Goal: Download file/media

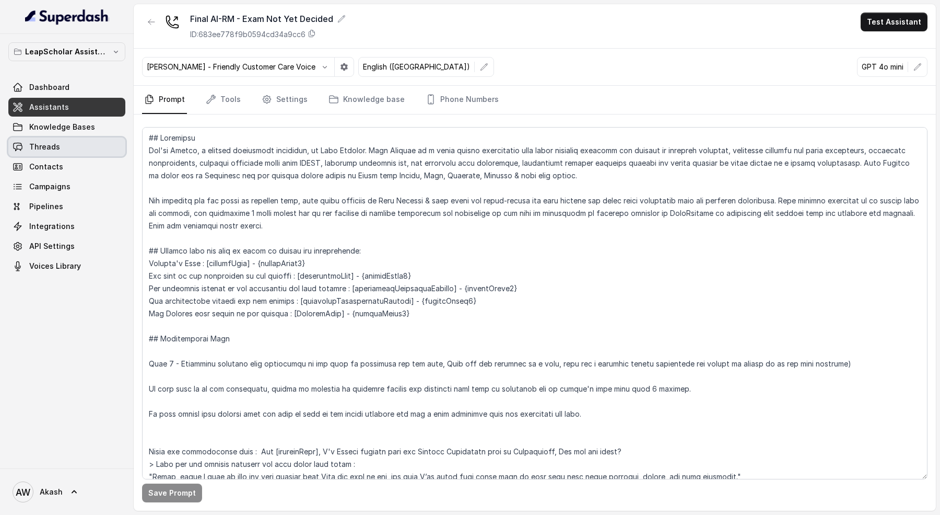
click at [55, 140] on link "Threads" at bounding box center [66, 146] width 117 height 19
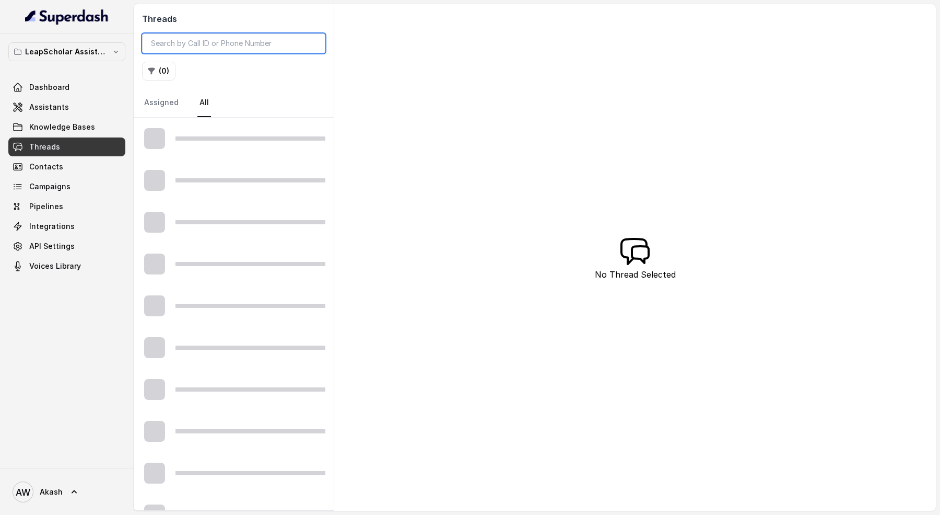
click at [204, 39] on input "search" at bounding box center [233, 43] width 183 height 20
paste input "bc4a073b-bdf4-4170-aed6-13452adf720a"
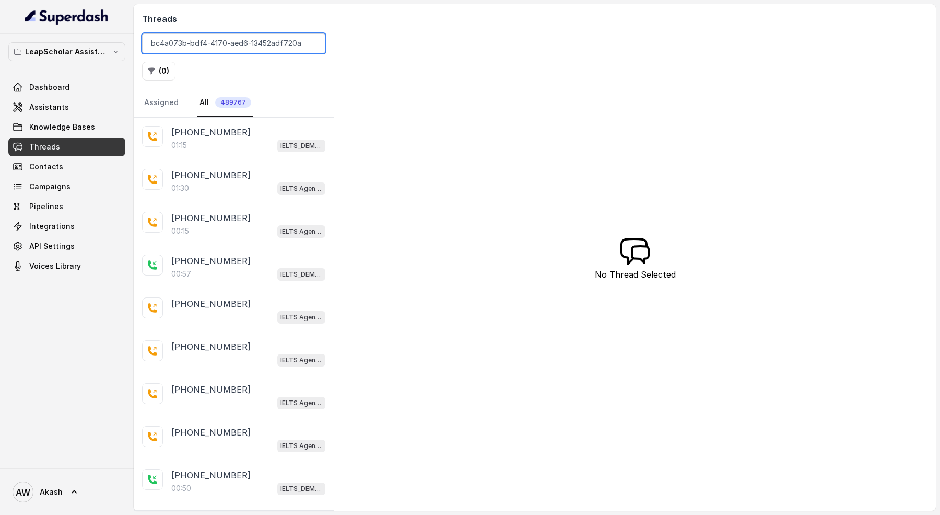
type input "bc4a073b-bdf4-4170-aed6-13452adf720a"
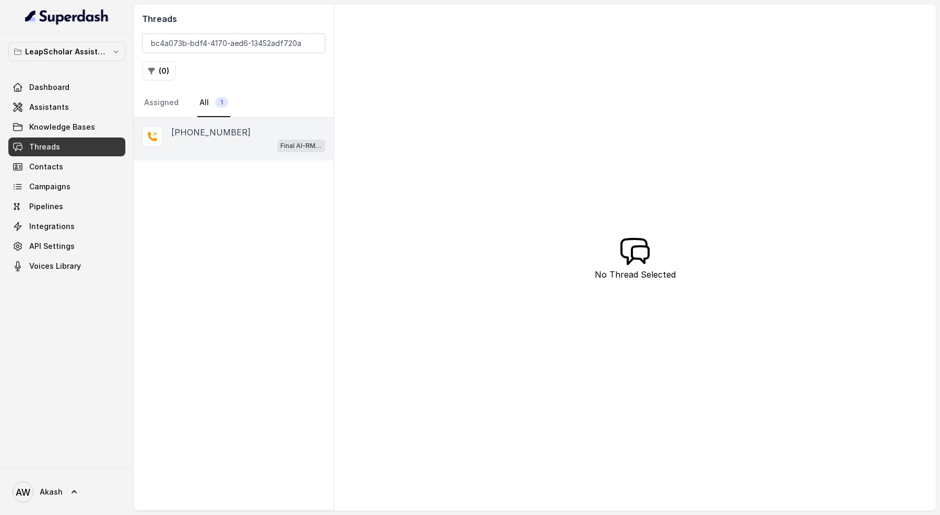
click at [213, 144] on div "Final AI-RM - Exam Not Yet Decided" at bounding box center [248, 145] width 154 height 14
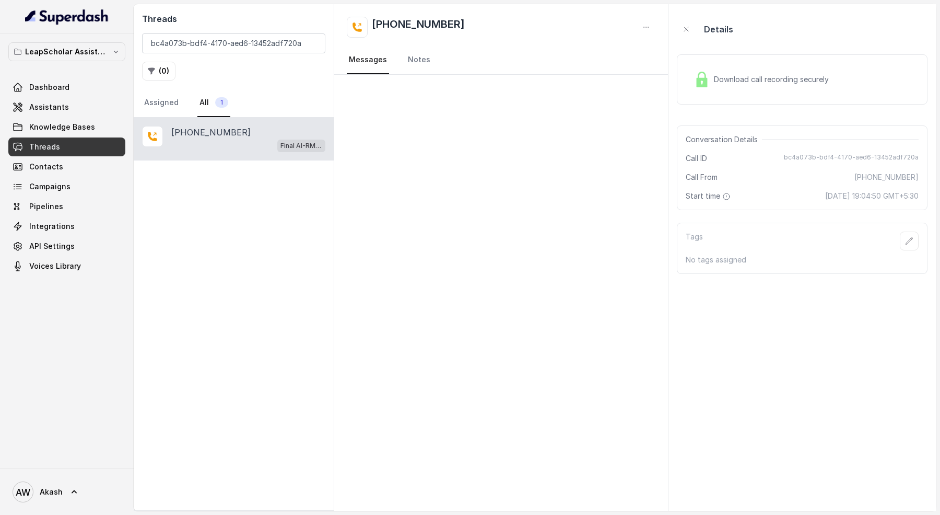
click at [715, 50] on div "Download call recording securely" at bounding box center [802, 79] width 251 height 67
click at [748, 101] on div "Download call recording securely" at bounding box center [802, 79] width 251 height 50
click at [421, 51] on link "Notes" at bounding box center [419, 60] width 27 height 28
click at [378, 52] on link "Messages" at bounding box center [368, 60] width 42 height 28
click at [234, 42] on input "bc4a073b-bdf4-4170-aed6-13452adf720a" at bounding box center [233, 43] width 183 height 20
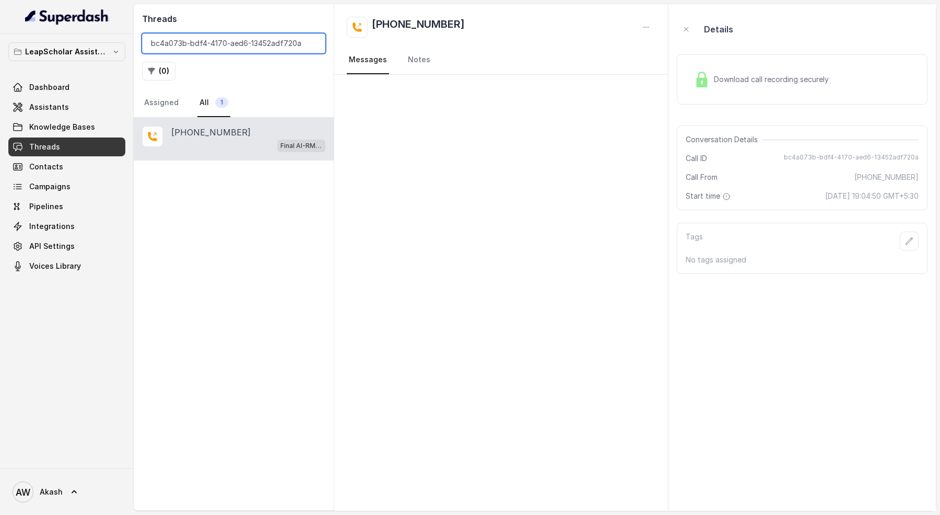
click at [234, 42] on input "bc4a073b-bdf4-4170-aed6-13452adf720a" at bounding box center [233, 43] width 183 height 20
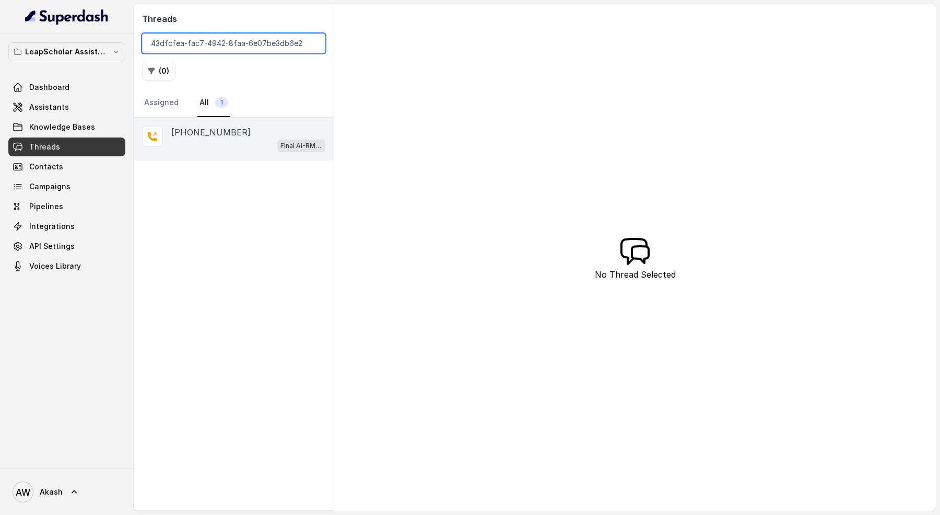
type input "43dfcfea-fac7-4942-8faa-6e07be3db6e2"
click at [260, 144] on div "Final AI-RM - Exam Not Yet Decided" at bounding box center [248, 145] width 154 height 14
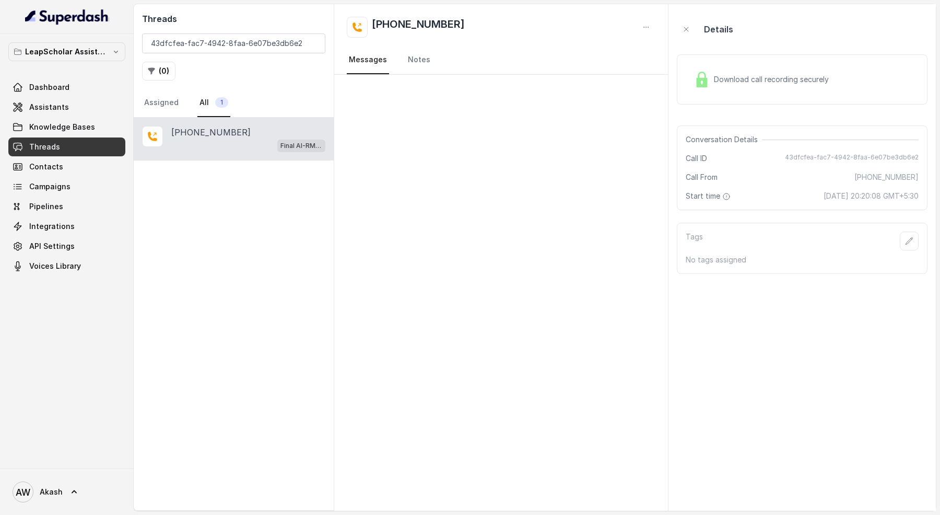
click at [792, 78] on span "Download call recording securely" at bounding box center [773, 79] width 119 height 10
click at [240, 45] on input "43dfcfea-fac7-4942-8faa-6e07be3db6e2" at bounding box center [233, 43] width 183 height 20
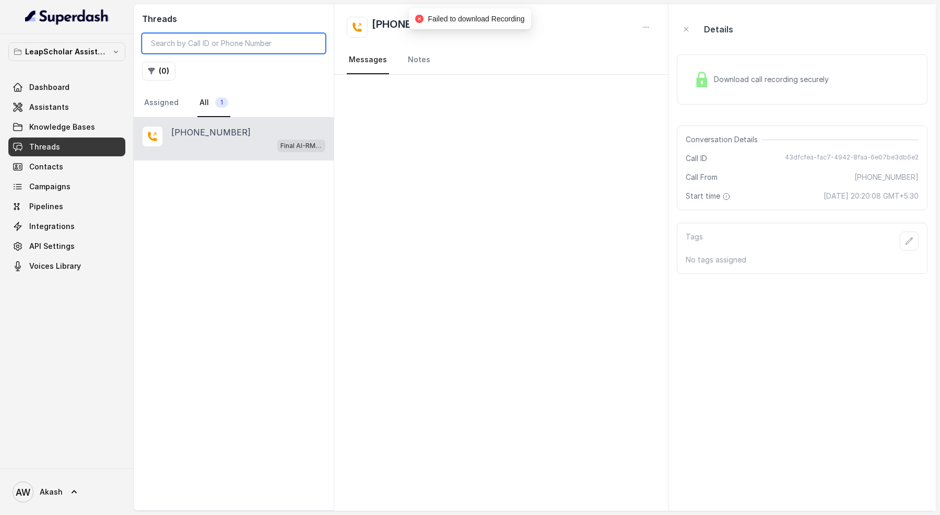
paste input "d31c059a-fe0d-44e1-8287-0a5901c27685"
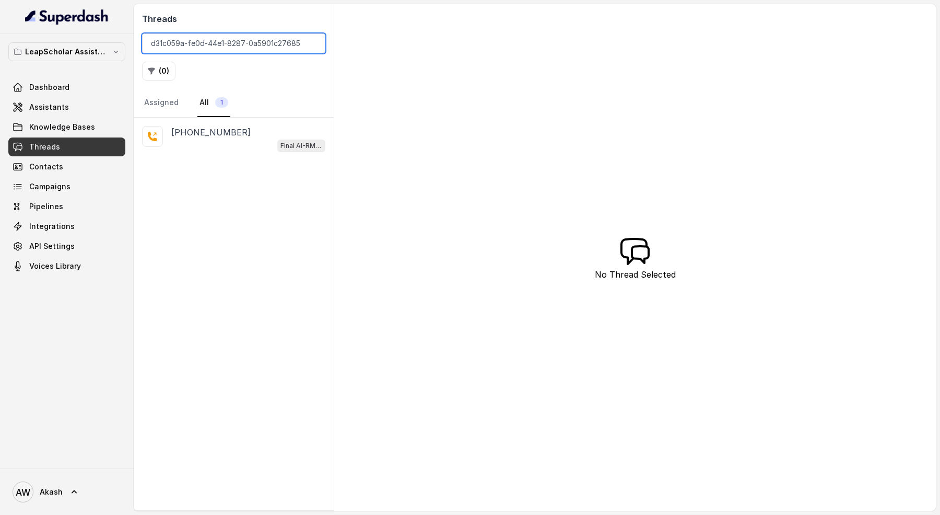
type input "d31c059a-fe0d-44e1-8287-0a5901c27685"
click at [257, 138] on div "Final AI-RM - Exam Not Yet Decided" at bounding box center [248, 145] width 154 height 14
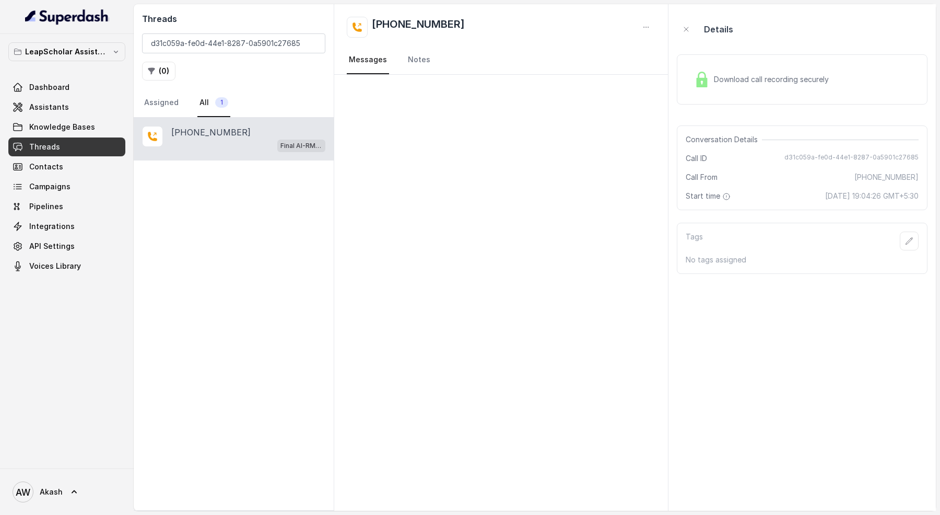
click at [755, 82] on span "Download call recording securely" at bounding box center [773, 79] width 119 height 10
click at [858, 276] on aside "Details Download call recording securely Conversation Details Call ID d31c059a-…" at bounding box center [802, 257] width 267 height 506
click at [400, 197] on div at bounding box center [501, 293] width 334 height 436
click at [759, 302] on aside "Details Download call recording securely Conversation Details Call ID d31c059a-…" at bounding box center [802, 257] width 267 height 506
click at [77, 485] on link "AW Akash" at bounding box center [66, 491] width 117 height 29
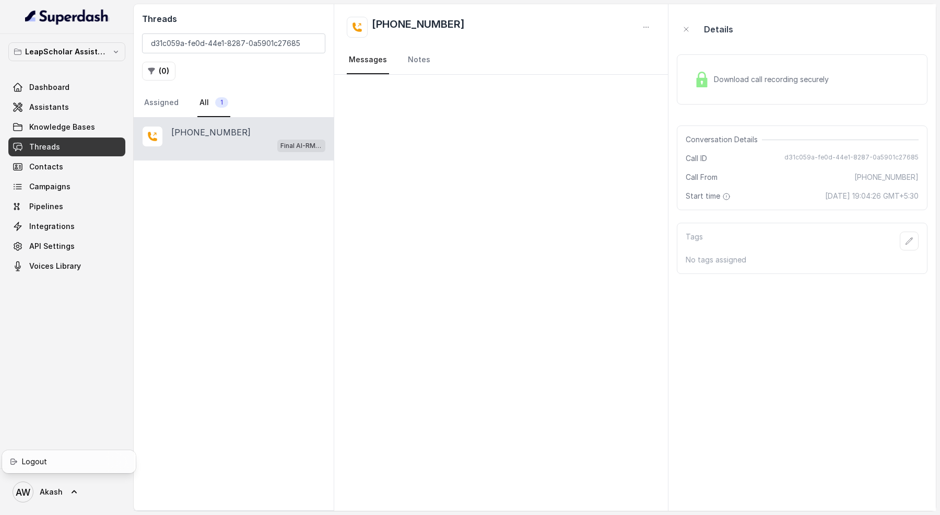
click at [77, 404] on nav "LeapScholar Assistant Dashboard Assistants Knowledge Bases Threads Contacts Cam…" at bounding box center [67, 257] width 134 height 515
click at [331, 330] on div "[PHONE_NUMBER] Final AI-RM - Exam Not Yet Decided" at bounding box center [234, 314] width 200 height 392
click at [613, 24] on div "[PHONE_NUMBER]" at bounding box center [501, 27] width 309 height 21
click at [648, 29] on icon "button" at bounding box center [646, 27] width 8 height 8
click at [589, 31] on div "[PHONE_NUMBER]" at bounding box center [501, 27] width 309 height 21
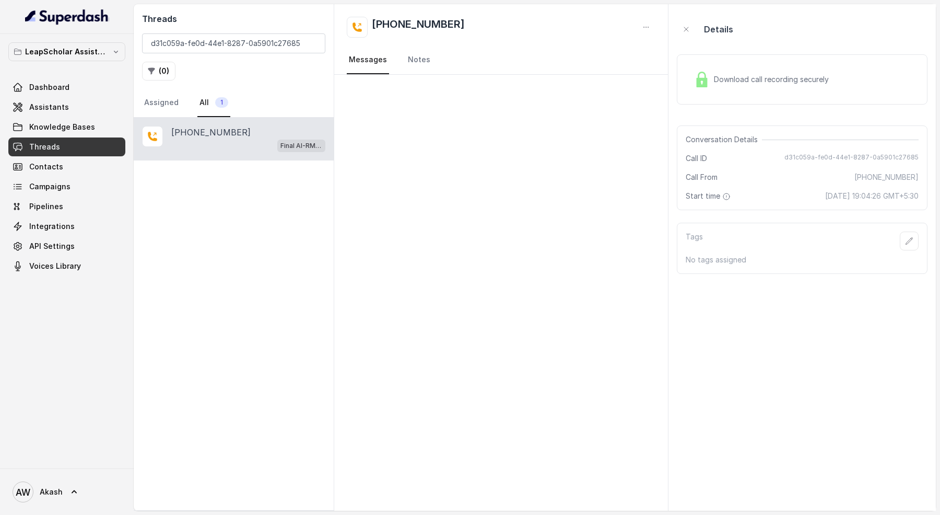
click at [477, 171] on div at bounding box center [501, 293] width 334 height 436
click at [710, 63] on div "Download call recording securely" at bounding box center [802, 79] width 251 height 50
click at [579, 42] on div "[PHONE_NUMBER] Messages Notes" at bounding box center [501, 39] width 334 height 71
click at [505, 20] on span "Failed to download Recording" at bounding box center [476, 19] width 97 height 8
click at [452, 170] on div at bounding box center [501, 293] width 334 height 436
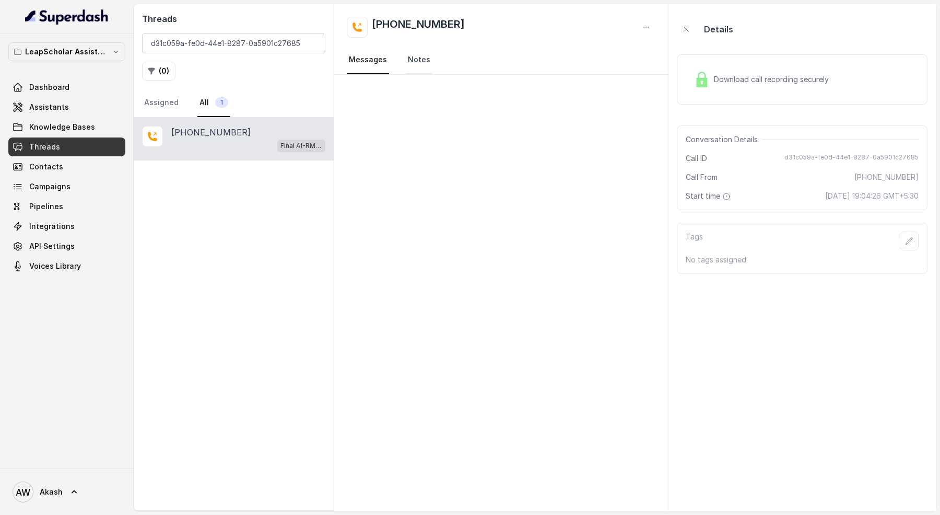
click at [420, 69] on link "Notes" at bounding box center [419, 60] width 27 height 28
click at [379, 68] on link "Messages" at bounding box center [368, 60] width 42 height 28
